Goal: Communication & Community: Participate in discussion

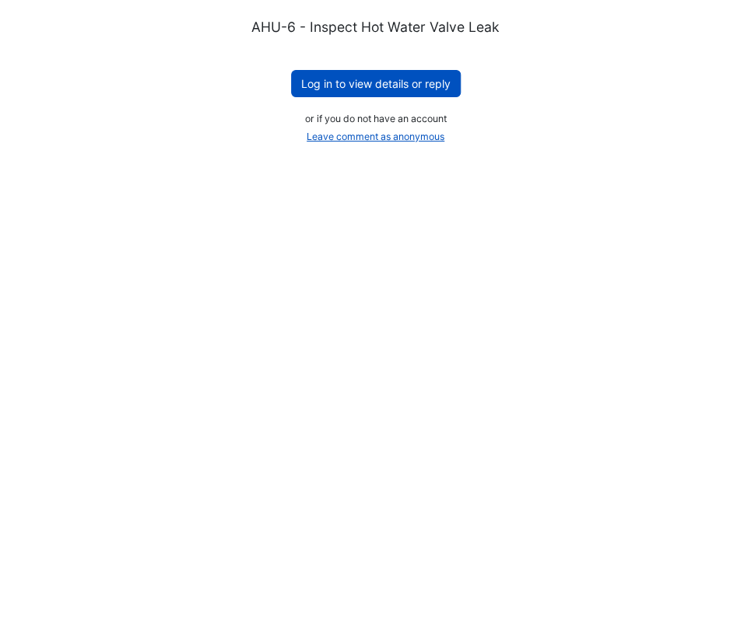
click at [401, 82] on button "Log in to view details or reply" at bounding box center [376, 83] width 170 height 27
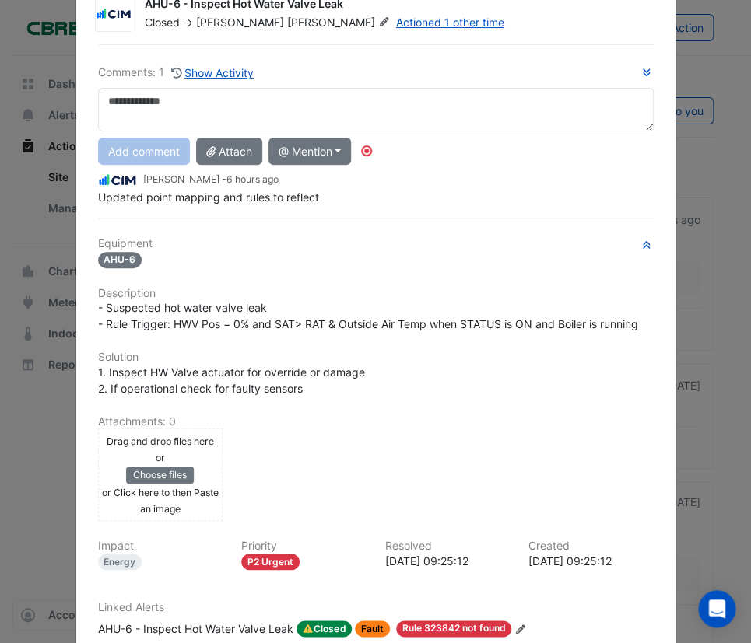
scroll to position [70, 0]
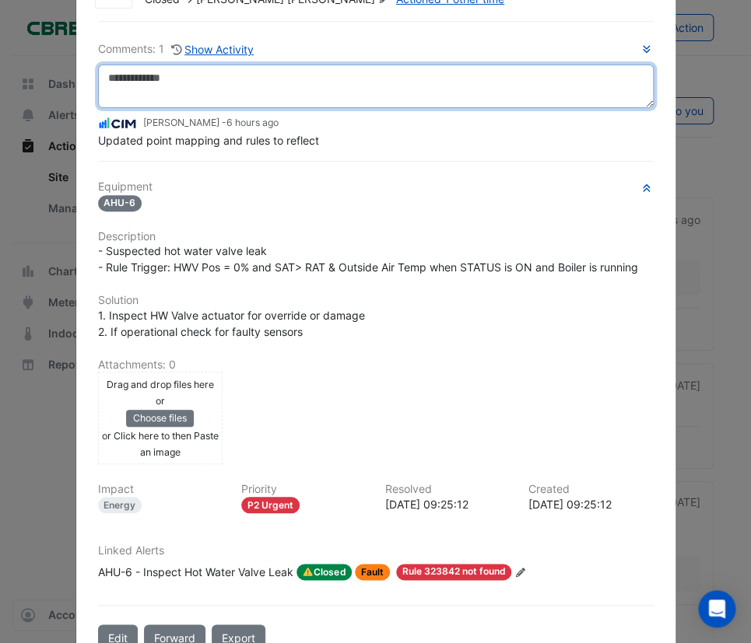
click at [404, 87] on textarea at bounding box center [376, 87] width 556 height 44
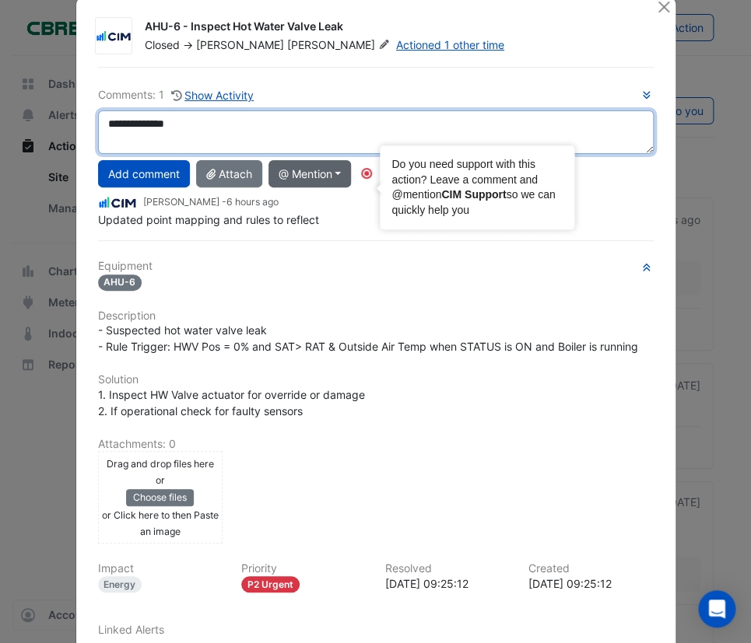
scroll to position [0, 0]
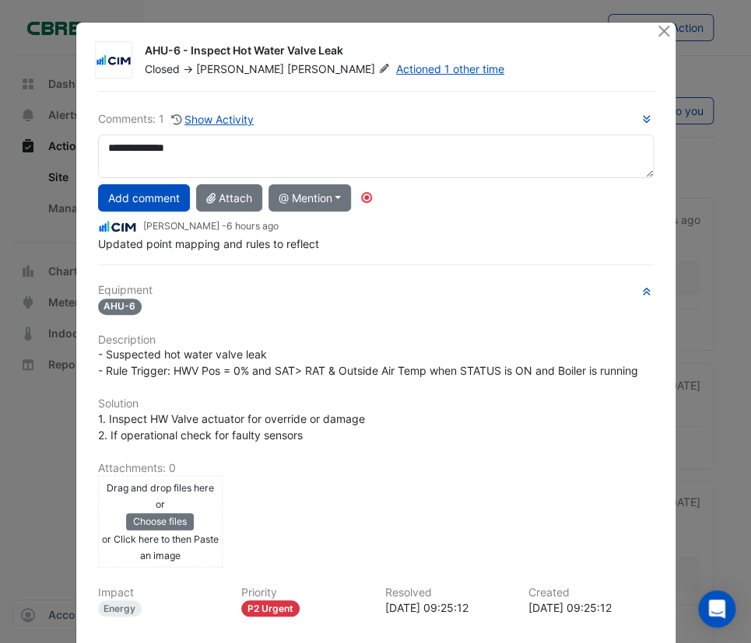
click at [347, 257] on div "**********" at bounding box center [376, 423] width 574 height 664
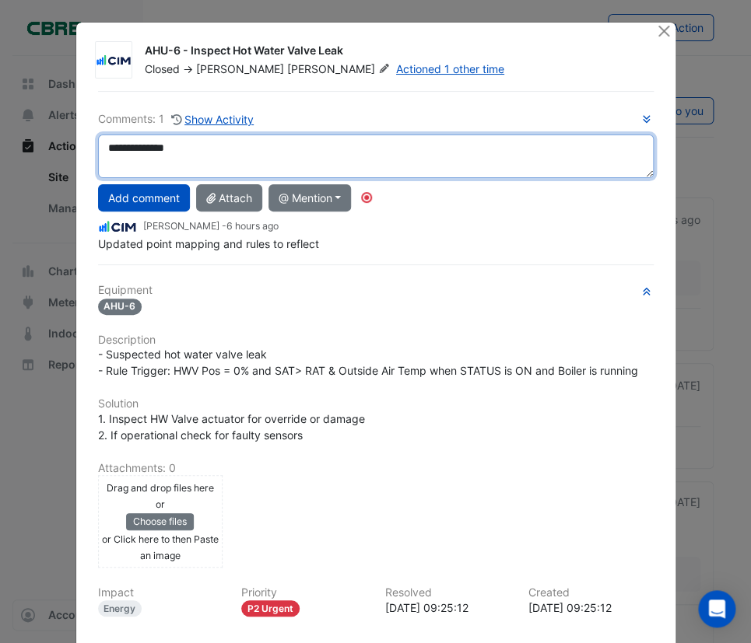
drag, startPoint x: 202, startPoint y: 148, endPoint x: 38, endPoint y: 152, distance: 164.2
click at [38, 152] on ngb-modal-window "AHU-6 - Inspect Hot Water Valve Leak Closed -> [PERSON_NAME] Actioned 1 other t…" at bounding box center [375, 321] width 751 height 643
type textarea "*"
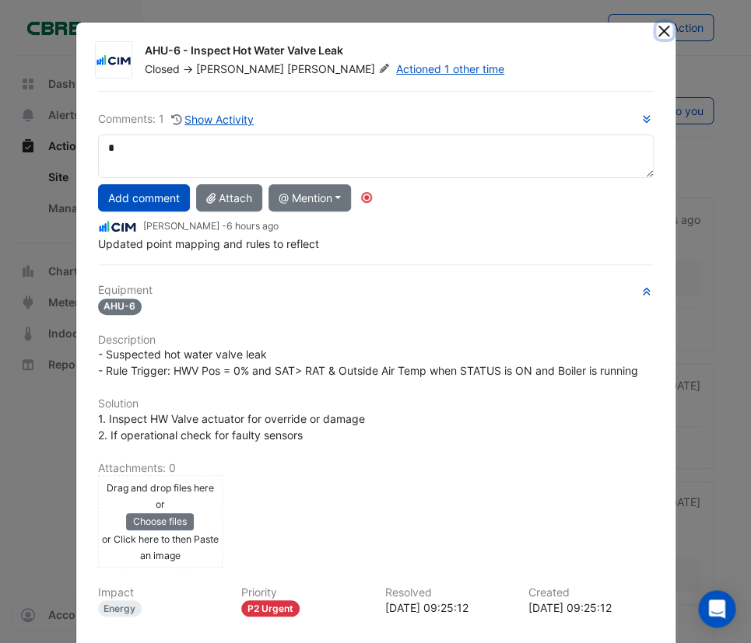
click at [659, 23] on button "Close" at bounding box center [664, 31] width 16 height 16
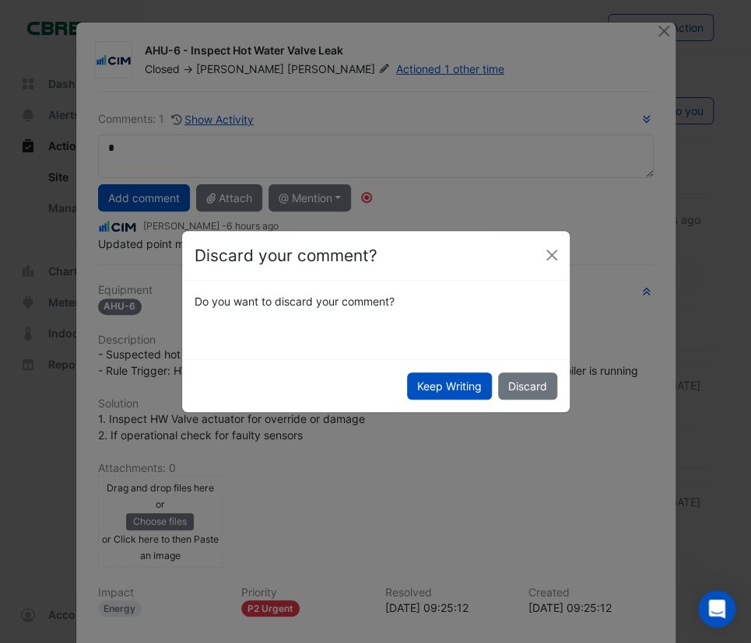
drag, startPoint x: 444, startPoint y: 385, endPoint x: 509, endPoint y: 295, distance: 111.4
click at [506, 302] on app-confirmation "Discard your comment? Do you want to discard your comment? Keep Writing Discard" at bounding box center [375, 321] width 387 height 181
click at [545, 246] on button "Close" at bounding box center [551, 255] width 23 height 23
